Goal: Navigation & Orientation: Find specific page/section

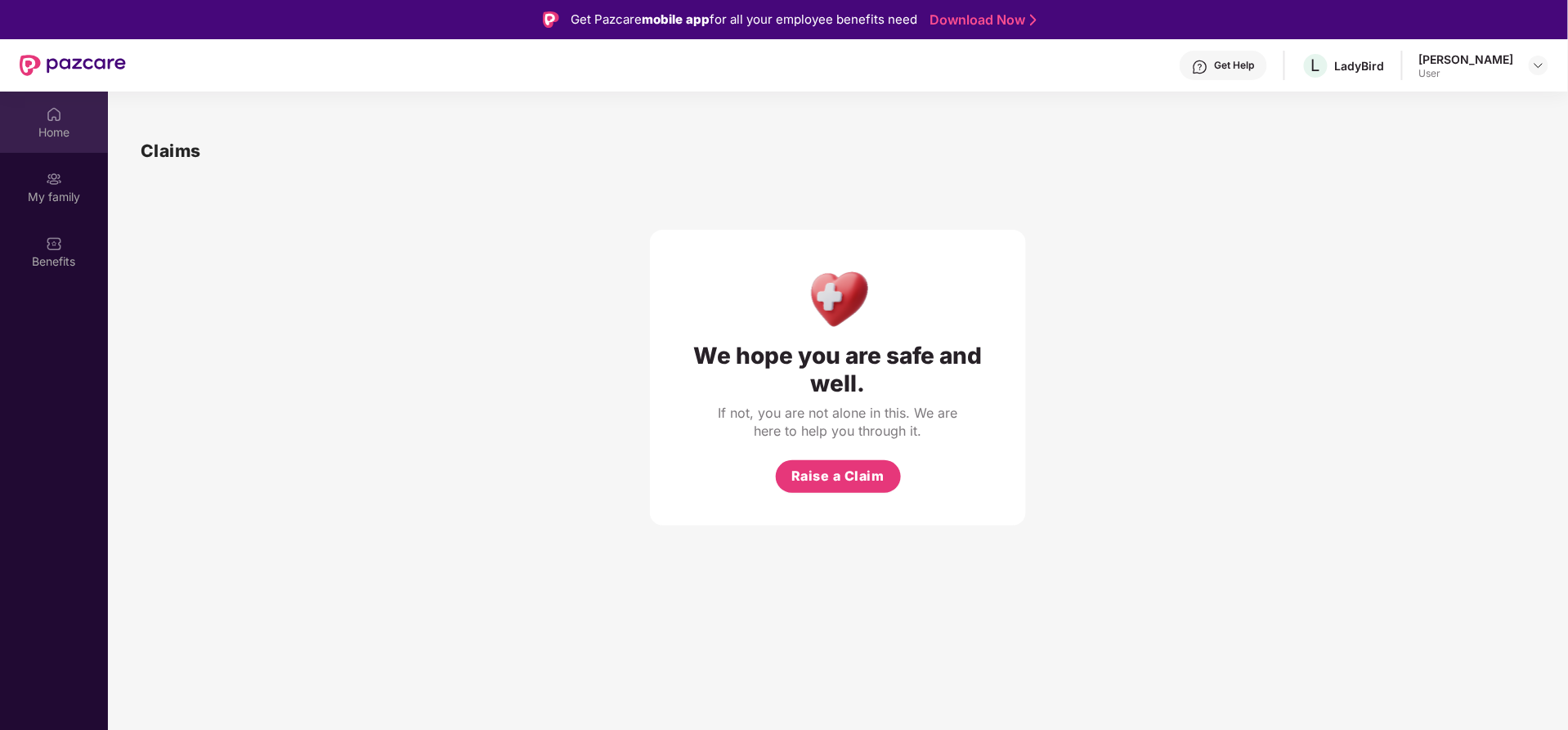
click at [60, 128] on div "Home" at bounding box center [54, 131] width 107 height 16
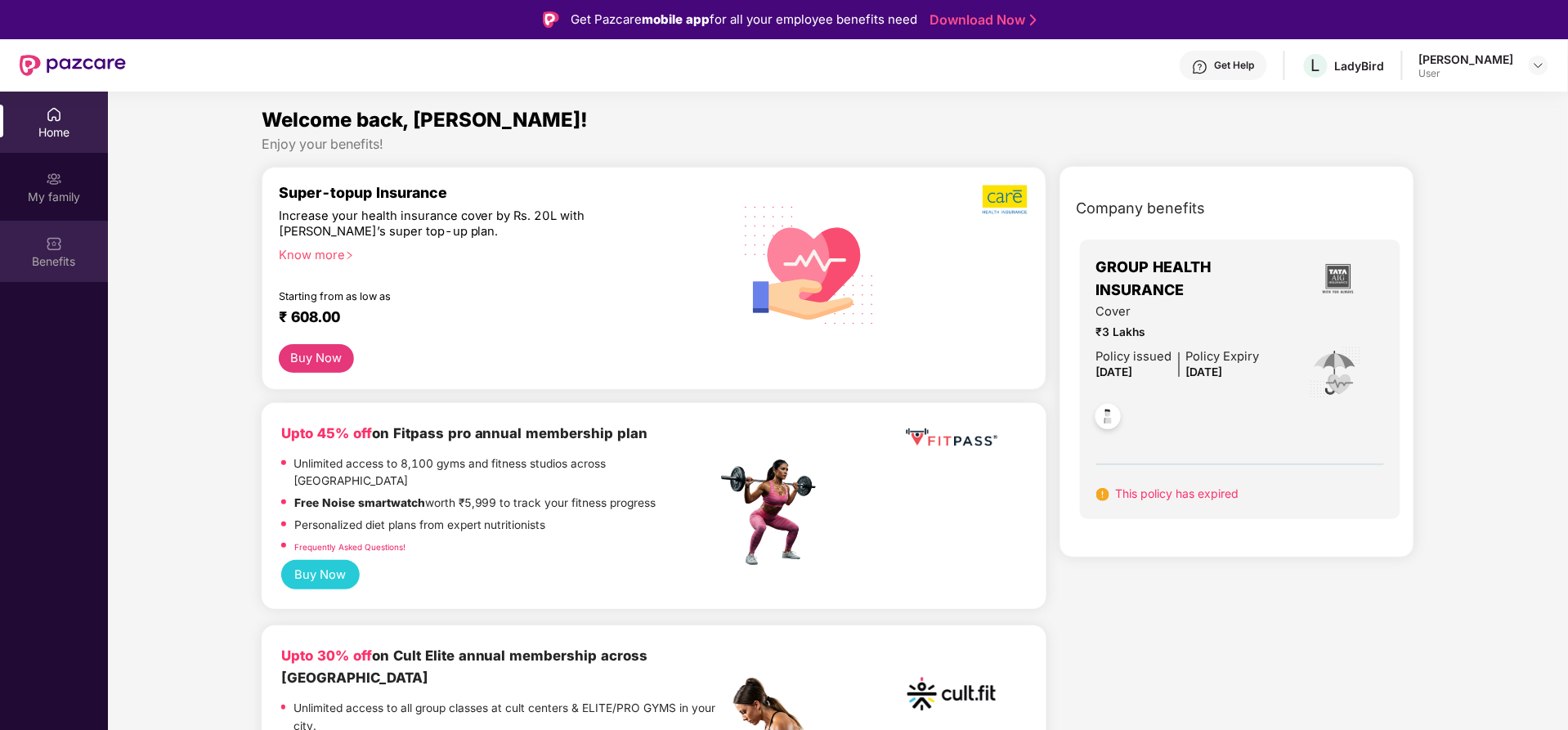
click at [56, 269] on div "Benefits" at bounding box center [54, 261] width 107 height 16
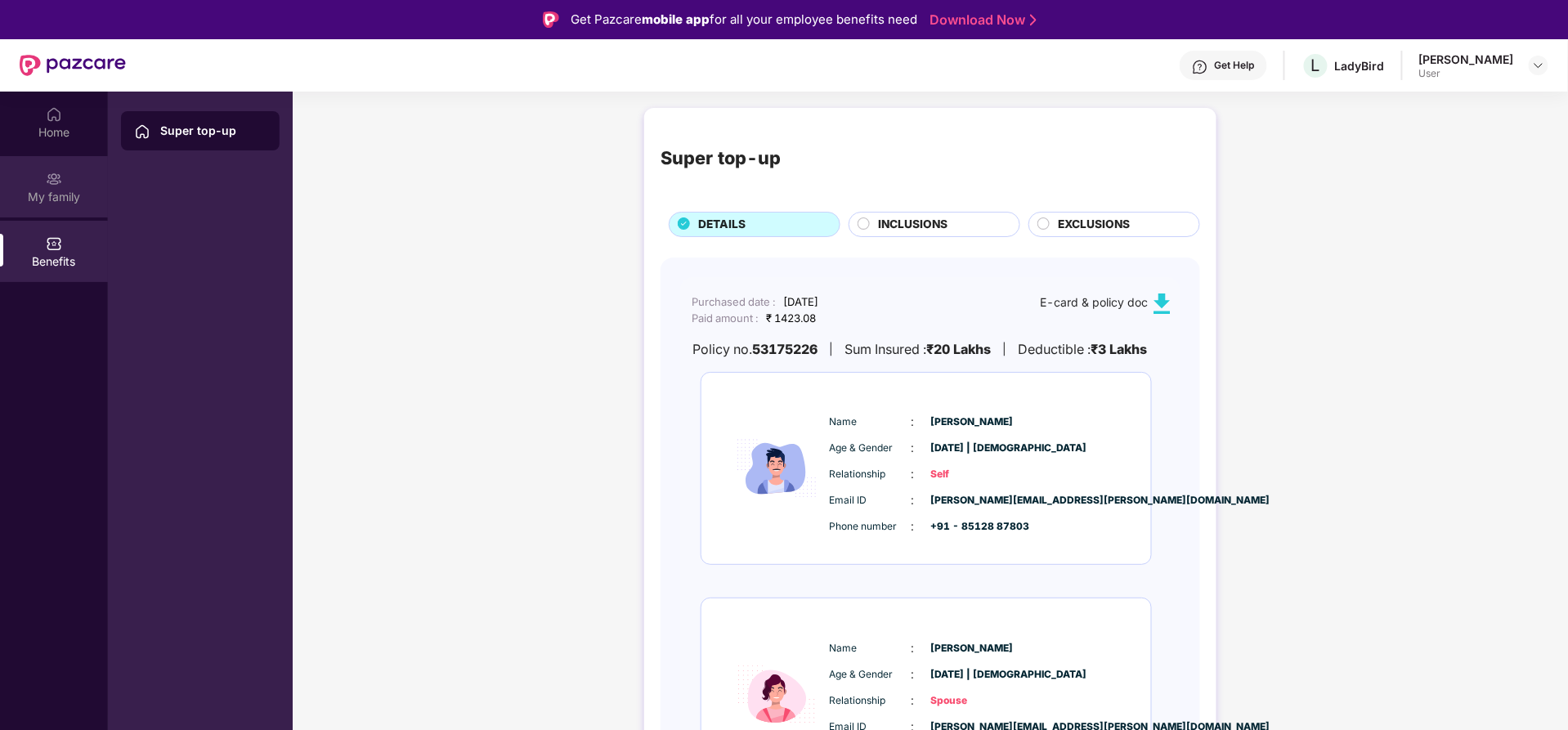
click at [69, 193] on div "My family" at bounding box center [54, 197] width 107 height 16
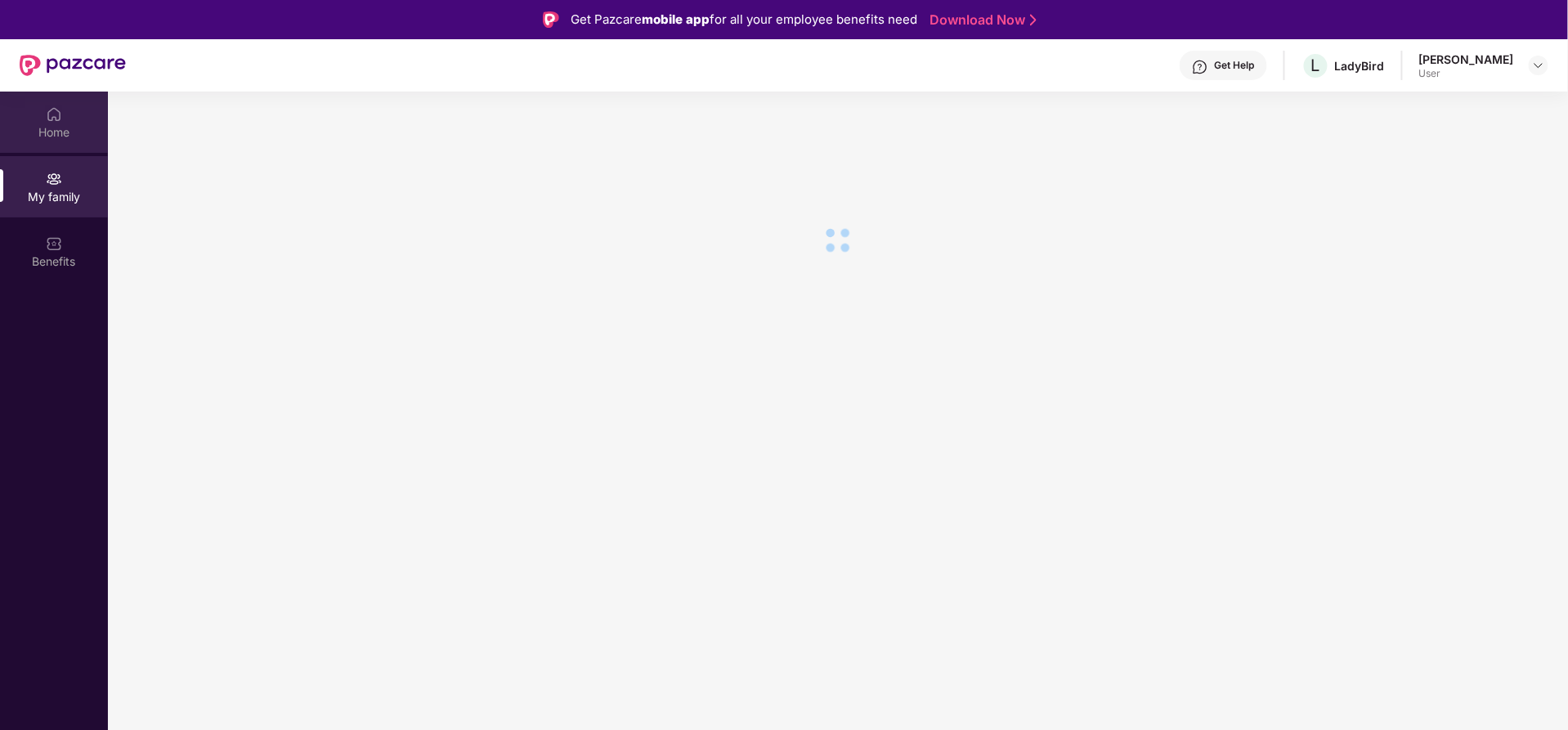
click at [55, 132] on div "Home" at bounding box center [54, 131] width 107 height 16
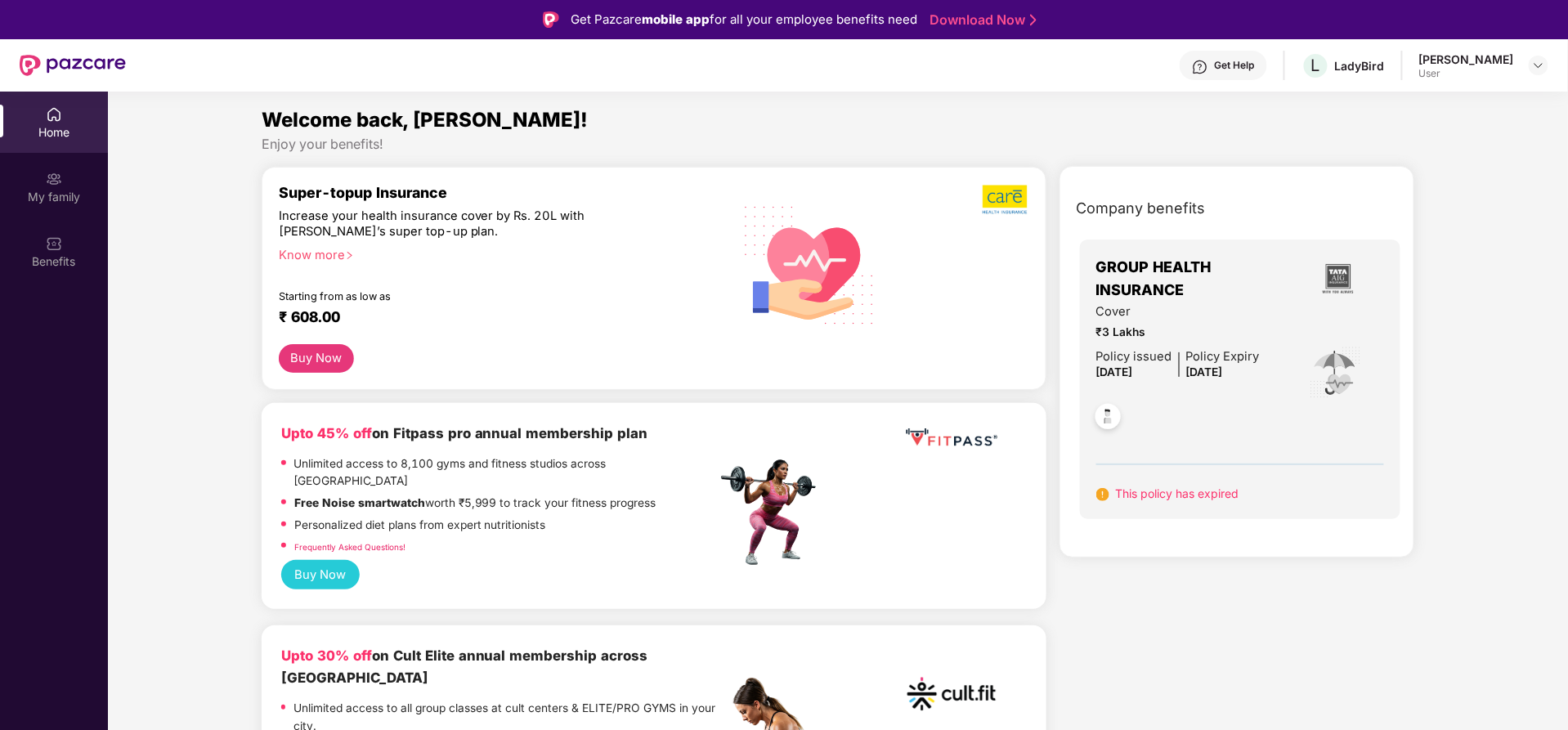
click at [116, 58] on img at bounding box center [72, 65] width 107 height 21
click at [1485, 61] on div "[PERSON_NAME]" at bounding box center [1466, 59] width 95 height 15
click at [1535, 68] on img at bounding box center [1538, 65] width 13 height 13
click at [1402, 150] on div "[PERSON_NAME]" at bounding box center [1448, 149] width 95 height 15
click at [66, 168] on div "My family" at bounding box center [54, 187] width 107 height 61
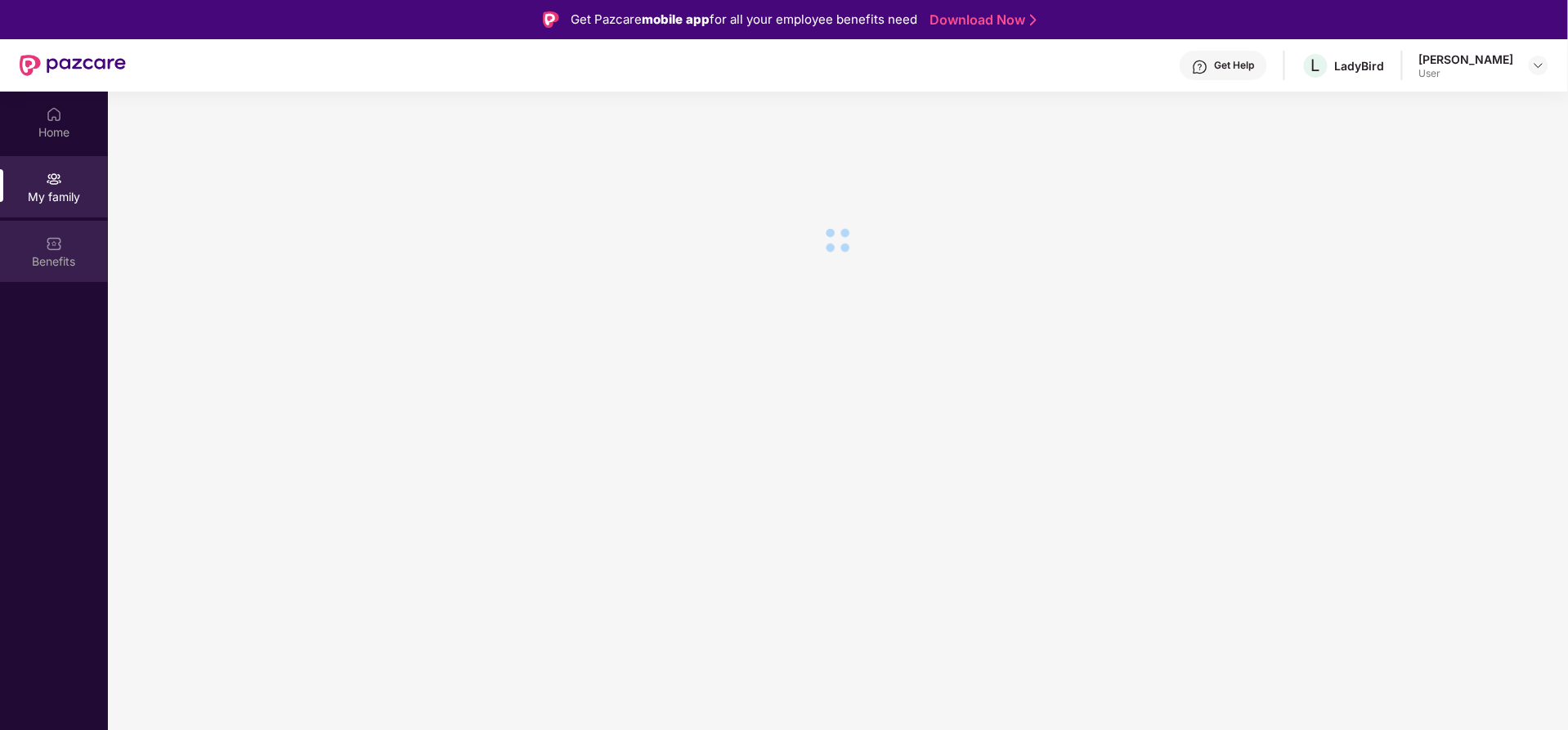
click at [59, 240] on img at bounding box center [54, 243] width 16 height 16
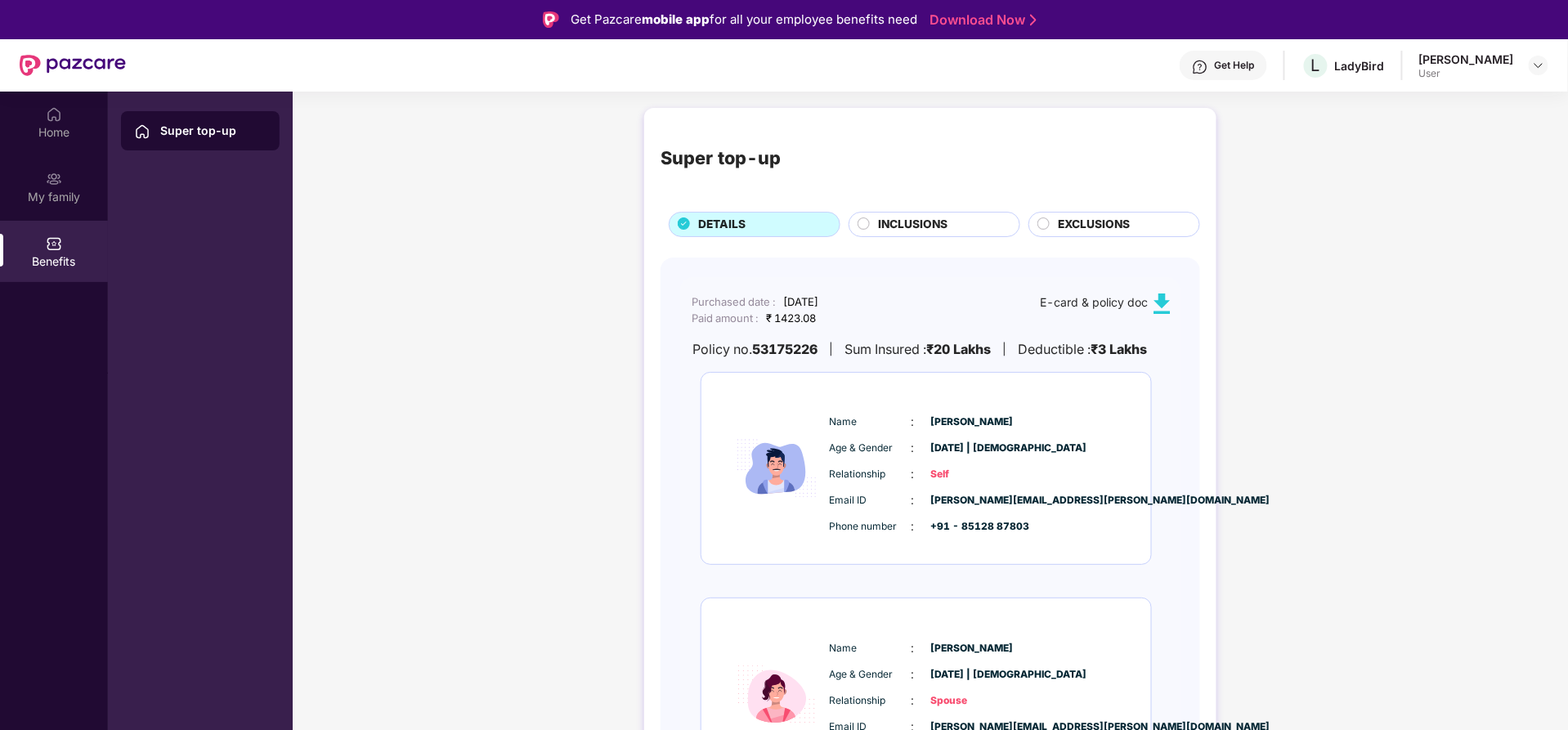
scroll to position [75, 0]
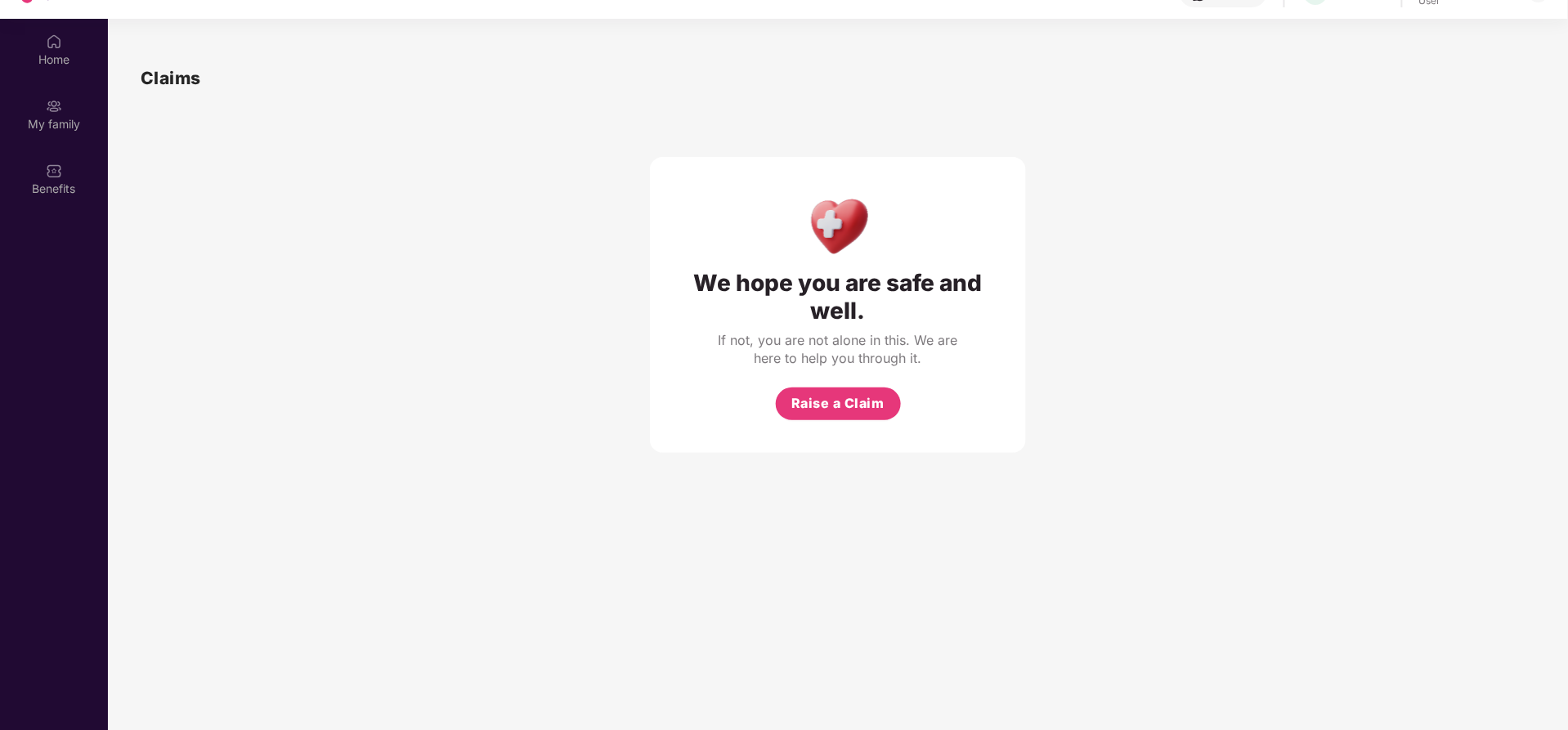
scroll to position [91, 0]
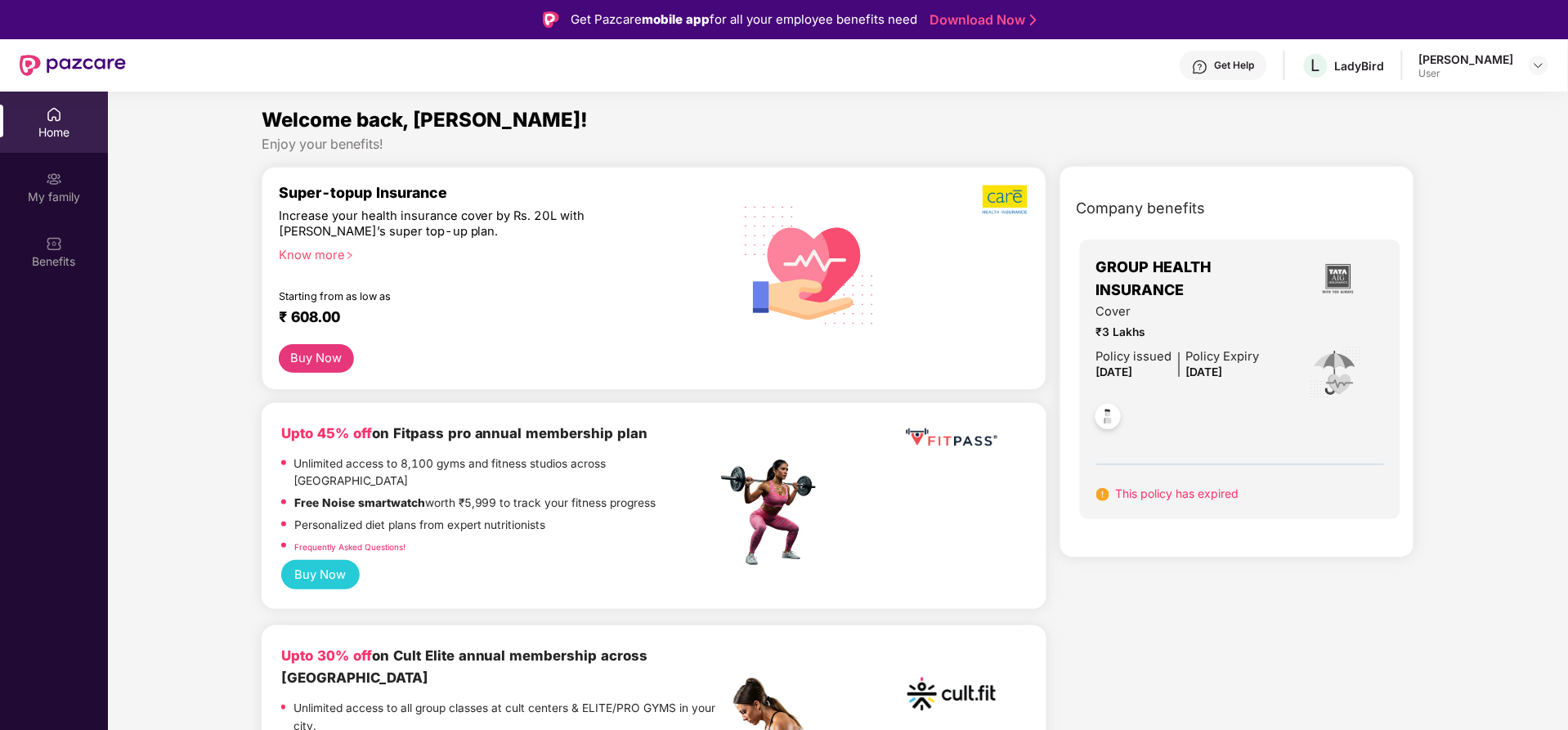
click at [44, 141] on div "Home" at bounding box center [54, 122] width 107 height 61
click at [59, 200] on div "My family" at bounding box center [54, 197] width 107 height 16
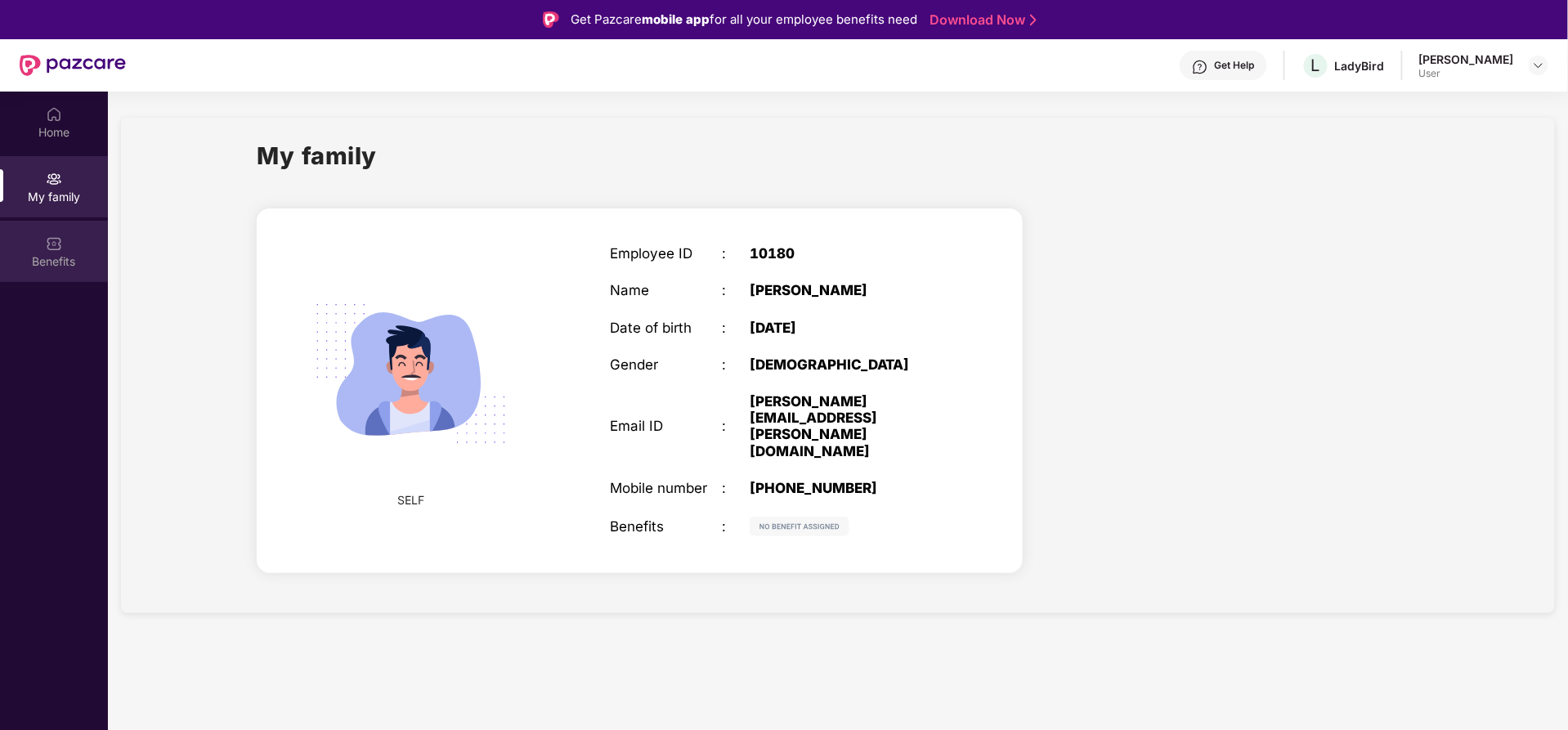
click at [46, 239] on img at bounding box center [54, 243] width 16 height 16
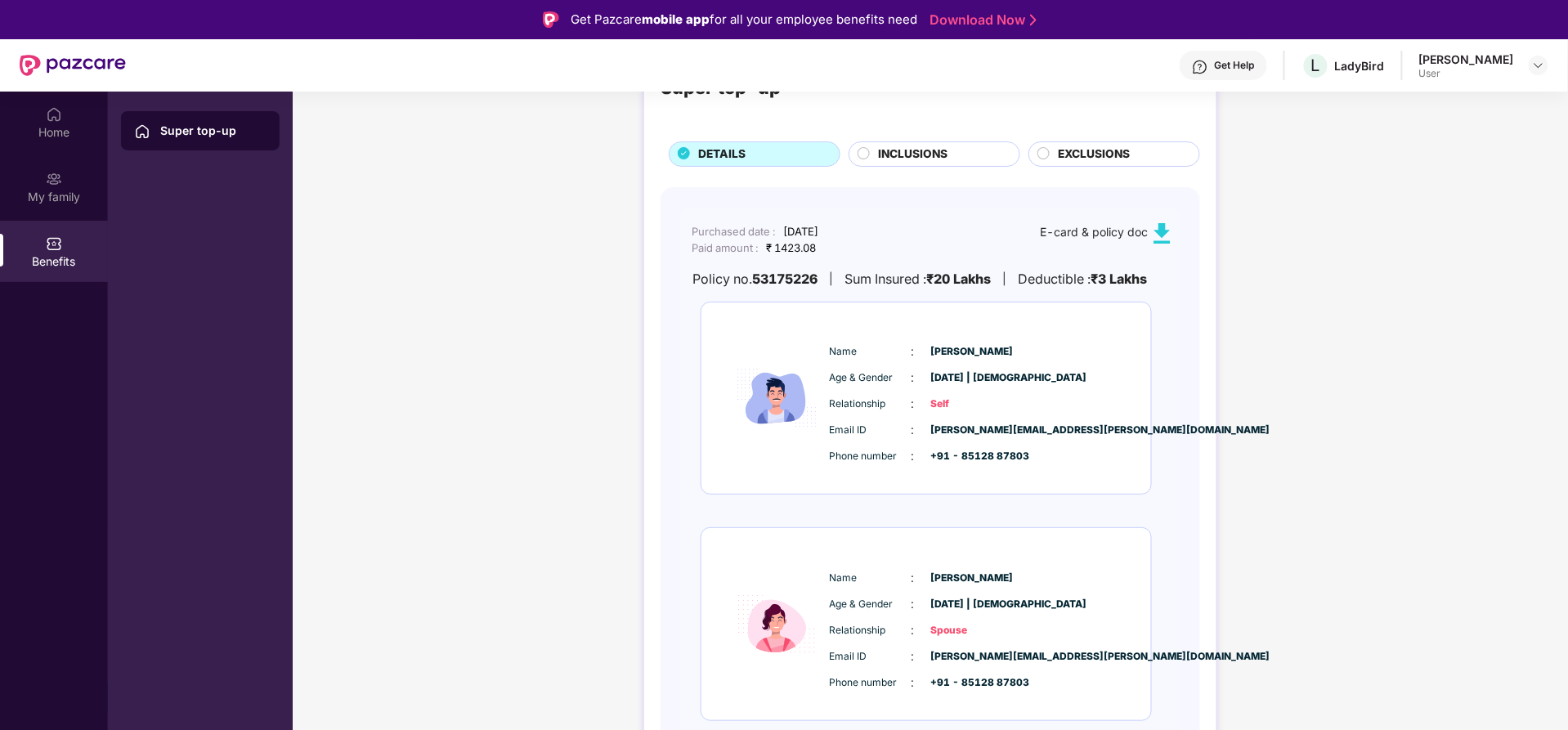
scroll to position [75, 0]
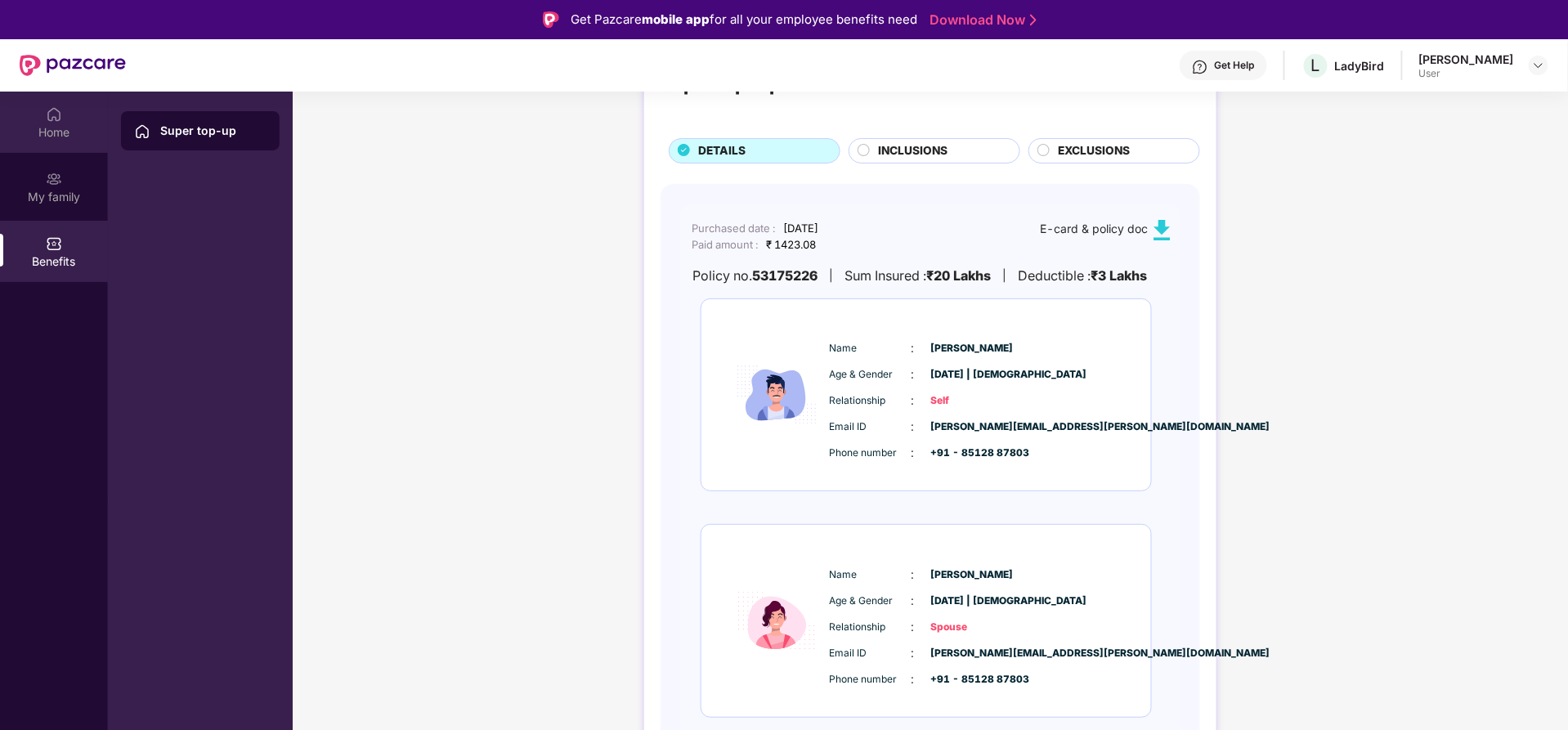
click at [62, 136] on div "Home" at bounding box center [54, 131] width 107 height 16
